Goal: Find specific page/section: Find specific page/section

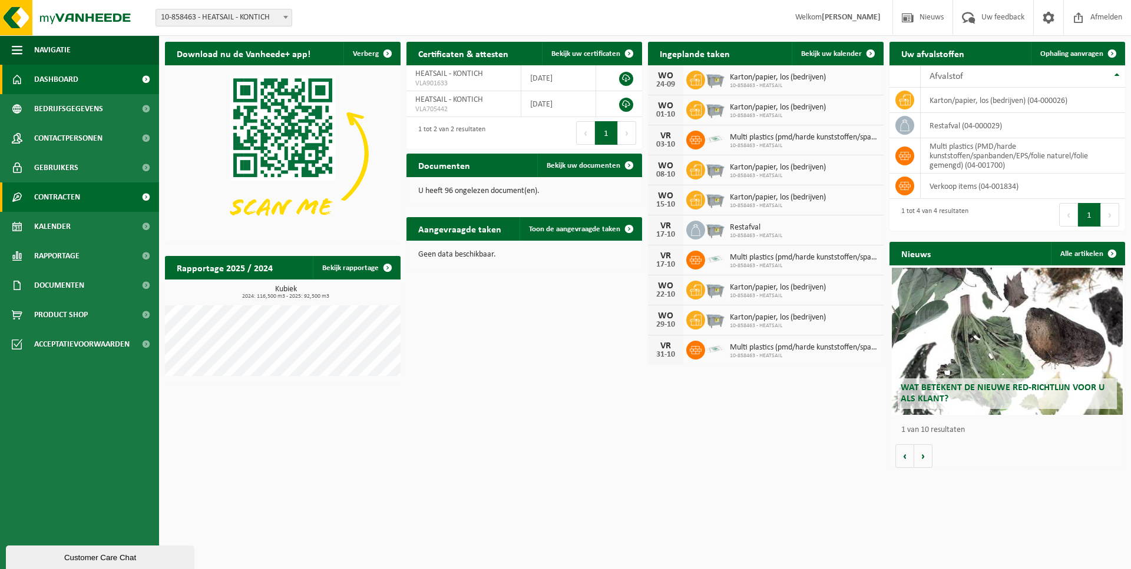
click at [59, 194] on span "Contracten" at bounding box center [57, 197] width 46 height 29
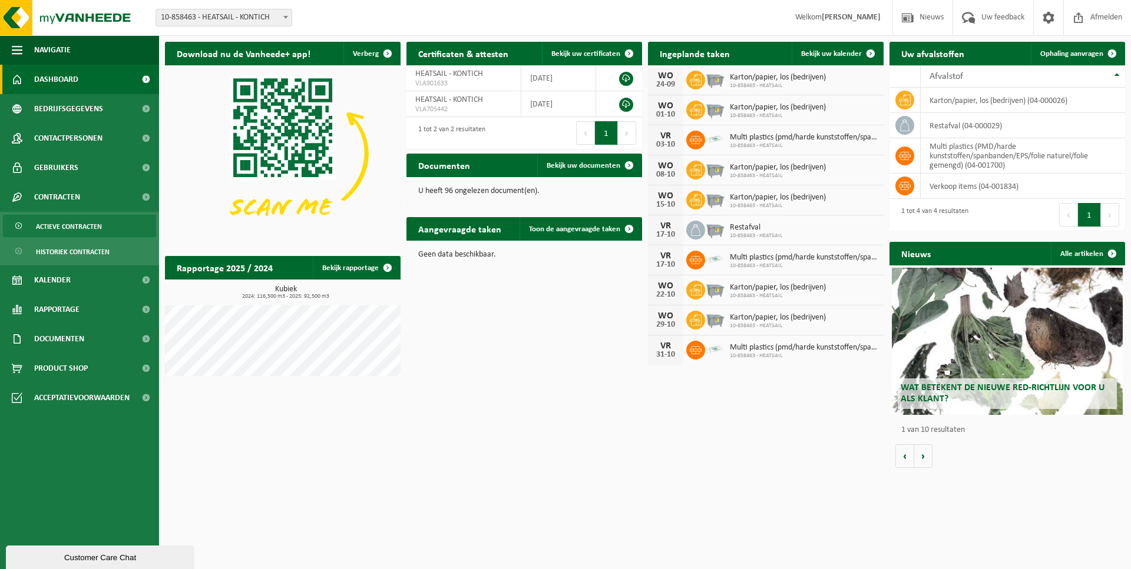
click at [74, 226] on span "Actieve contracten" at bounding box center [69, 227] width 66 height 22
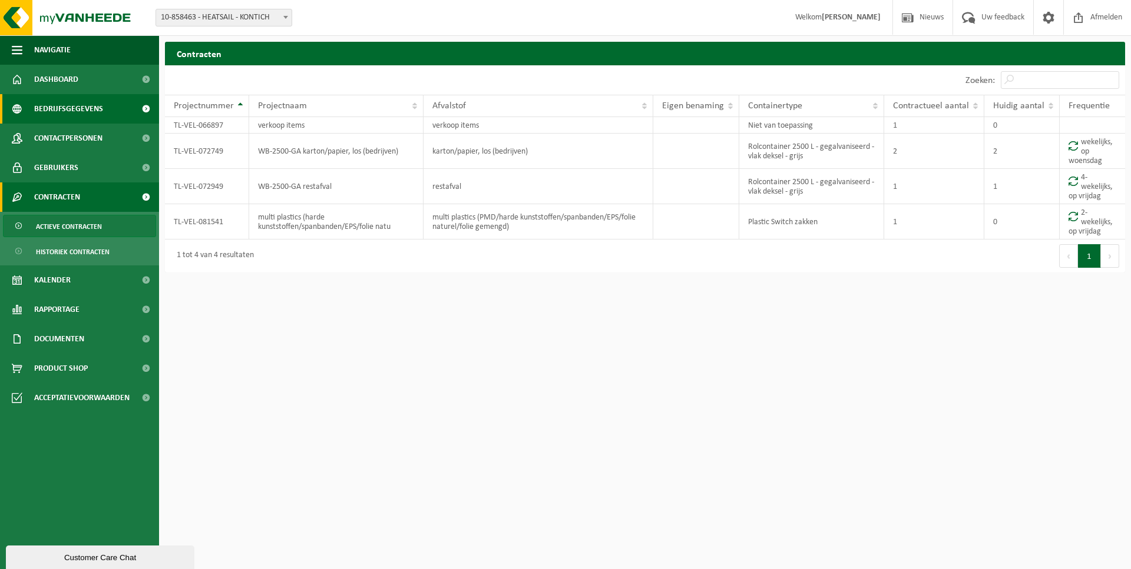
click at [60, 106] on span "Bedrijfsgegevens" at bounding box center [68, 108] width 69 height 29
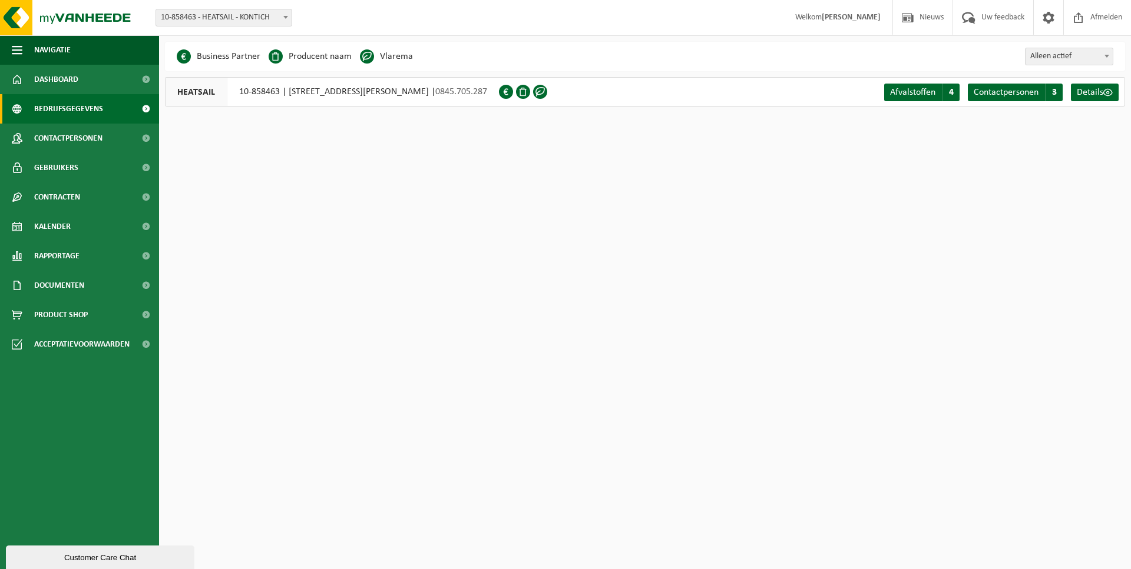
click at [155, 109] on span at bounding box center [145, 108] width 26 height 29
click at [147, 107] on span at bounding box center [145, 108] width 26 height 29
click at [426, 394] on html "Vestiging: 10-858463 - HEATSAIL - KONTICH 10-858463 - HEATSAIL - KONTICH Welkom…" at bounding box center [565, 284] width 1131 height 569
click at [148, 258] on span at bounding box center [145, 255] width 26 height 29
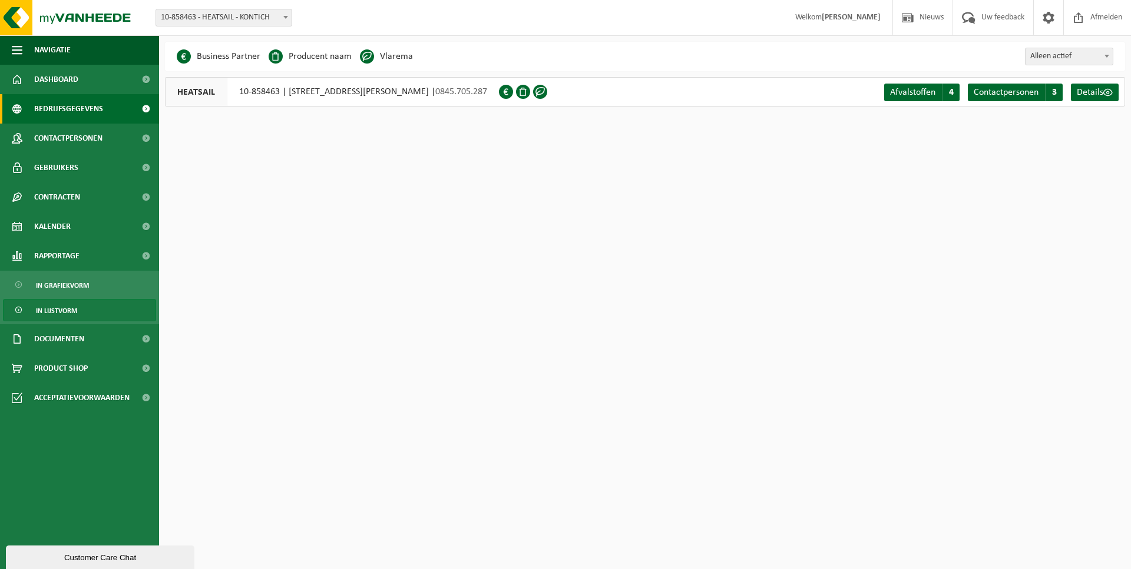
click at [74, 309] on span "In lijstvorm" at bounding box center [56, 311] width 41 height 22
